Goal: Task Accomplishment & Management: Use online tool/utility

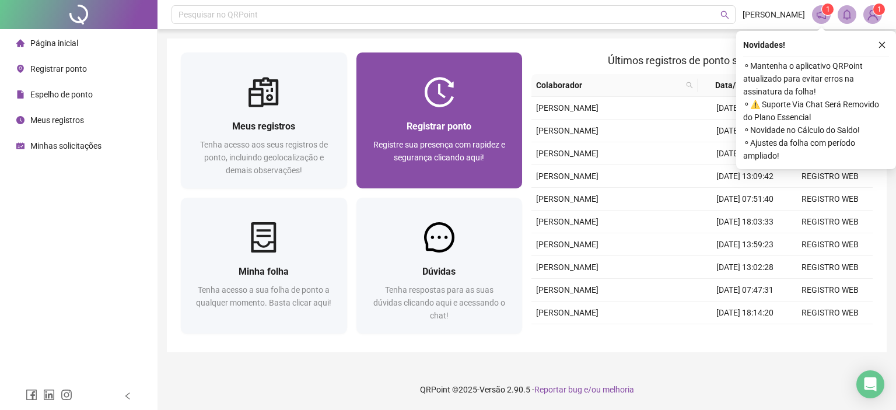
click at [436, 121] on span "Registrar ponto" at bounding box center [439, 126] width 65 height 11
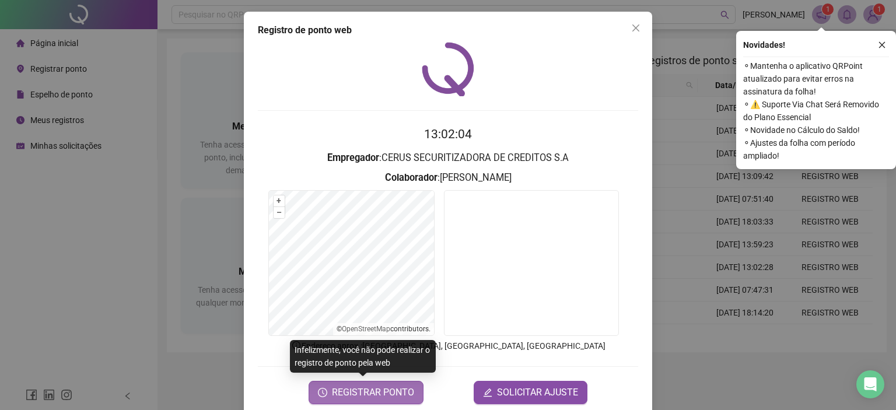
click at [361, 396] on span "REGISTRAR PONTO" at bounding box center [373, 393] width 82 height 14
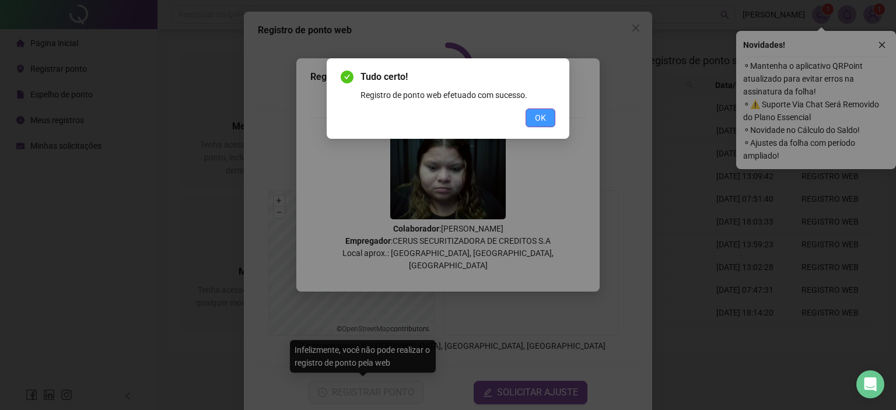
click at [546, 115] on button "OK" at bounding box center [540, 117] width 30 height 19
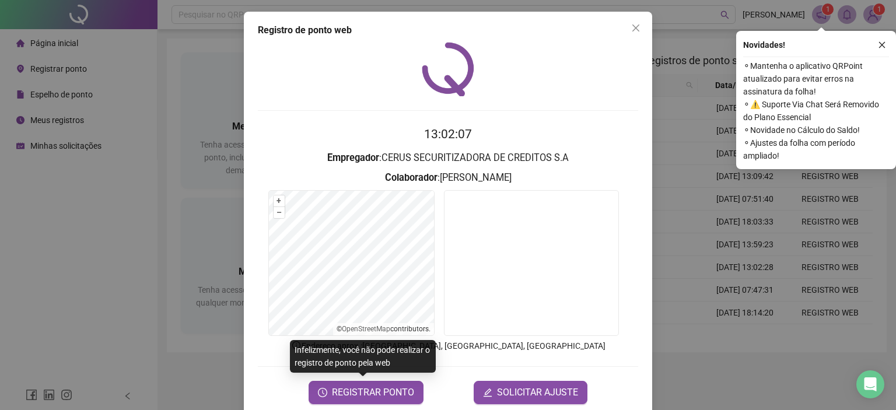
click at [674, 85] on div "Registro de ponto web 13:02:07 Empregador : CERUS SECURITIZADORA DE CREDITOS S.…" at bounding box center [448, 205] width 896 height 410
